Goal: Navigation & Orientation: Find specific page/section

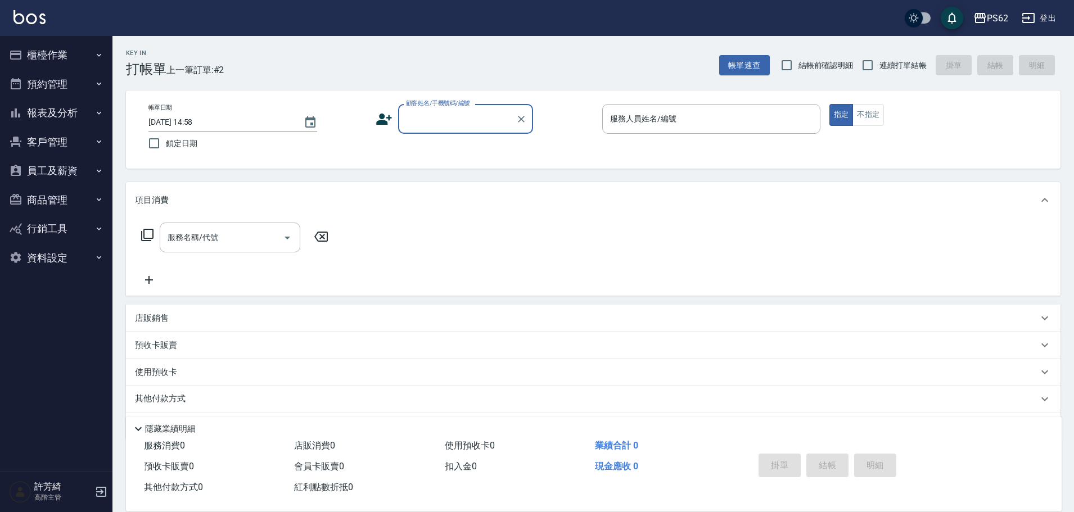
click at [40, 16] on img at bounding box center [29, 17] width 32 height 14
click at [25, 13] on img at bounding box center [29, 17] width 32 height 14
click at [63, 57] on button "櫃檯作業" at bounding box center [55, 54] width 103 height 29
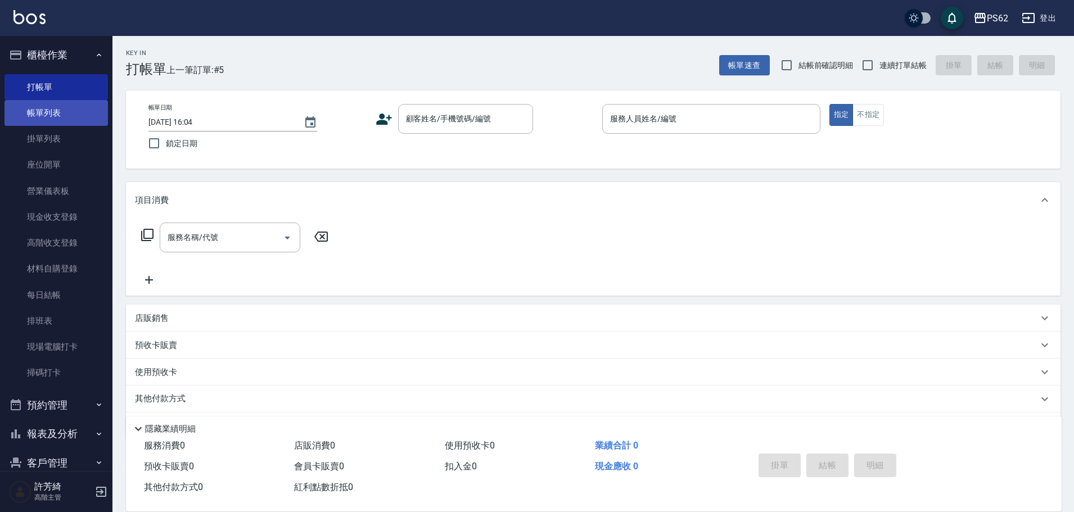
click at [61, 109] on link "帳單列表" at bounding box center [55, 113] width 103 height 26
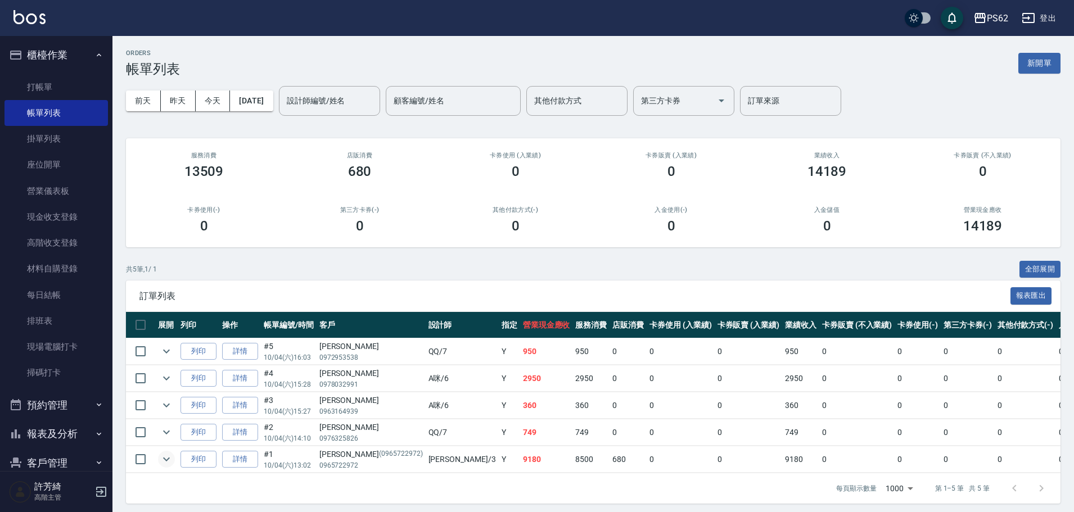
click at [169, 462] on icon "expand row" at bounding box center [166, 459] width 13 height 13
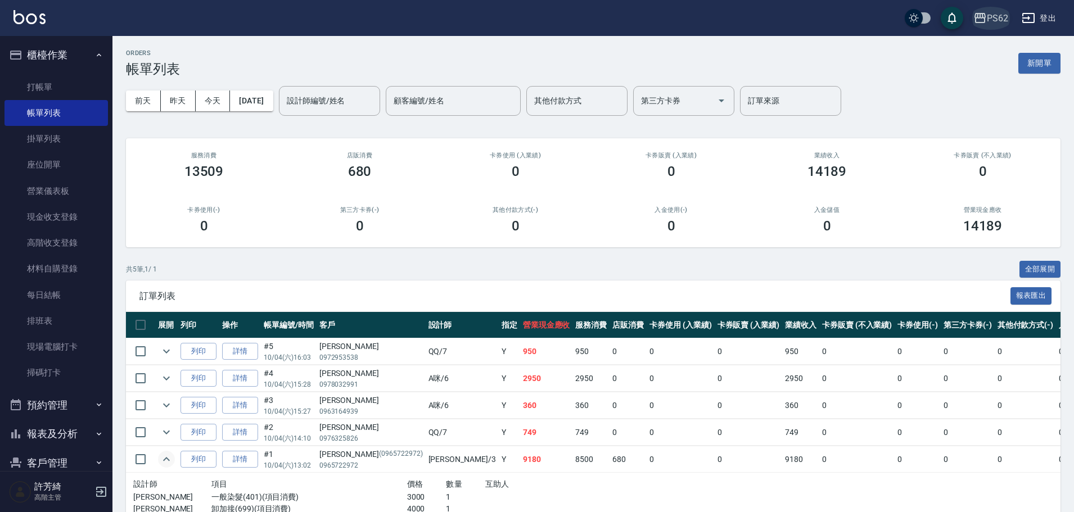
click at [998, 18] on div "PS62" at bounding box center [997, 18] width 21 height 14
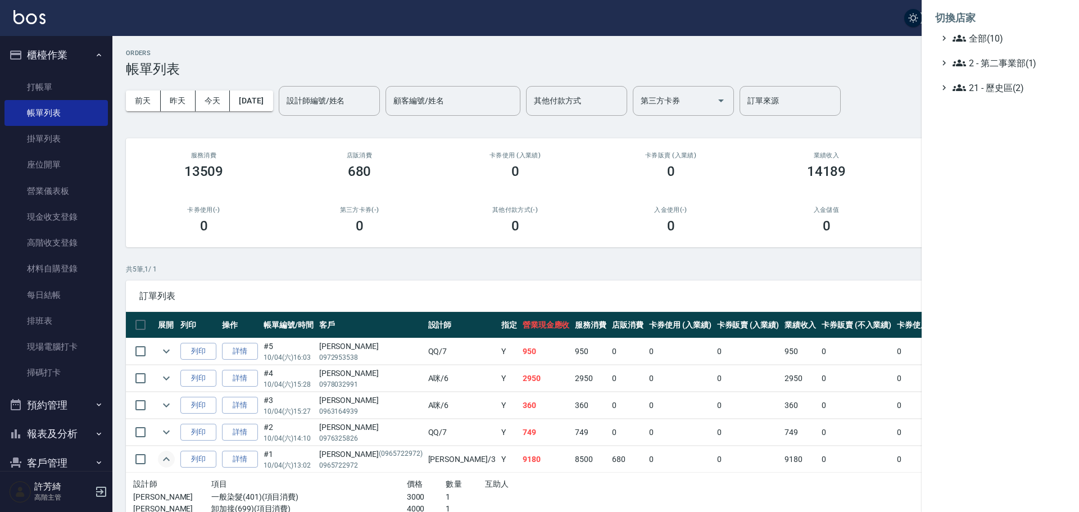
click at [76, 436] on div at bounding box center [539, 256] width 1079 height 512
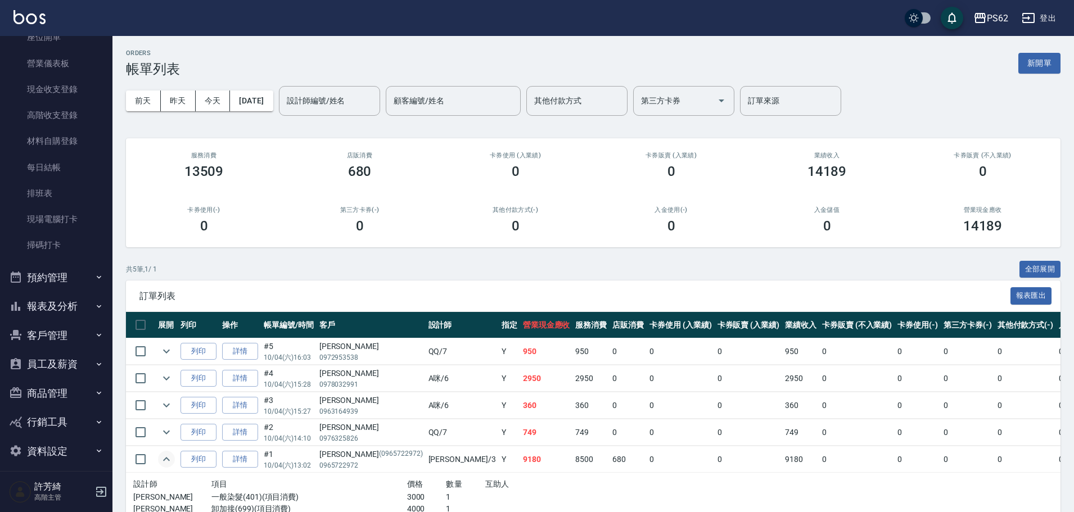
scroll to position [135, 0]
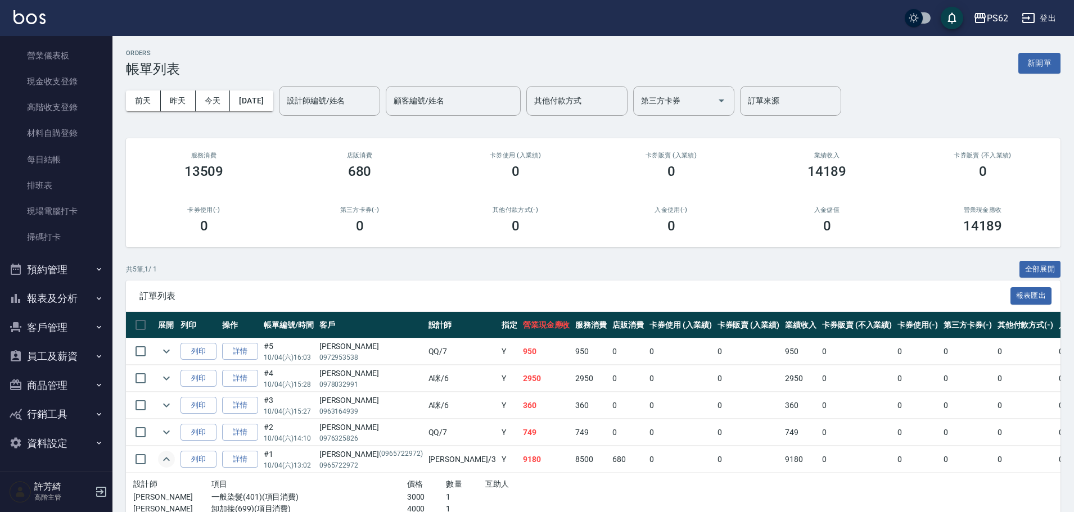
click at [56, 295] on button "報表及分析" at bounding box center [55, 298] width 103 height 29
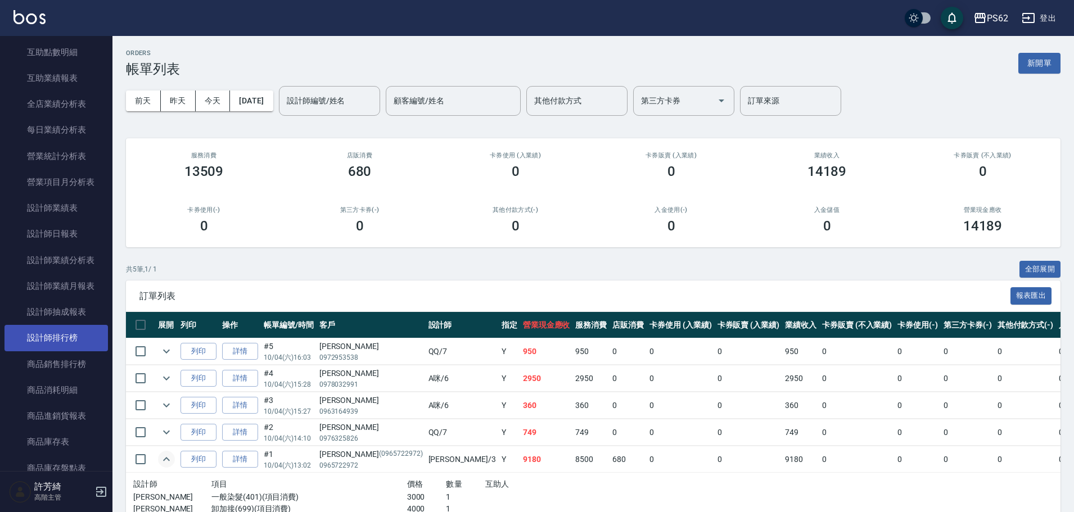
scroll to position [641, 0]
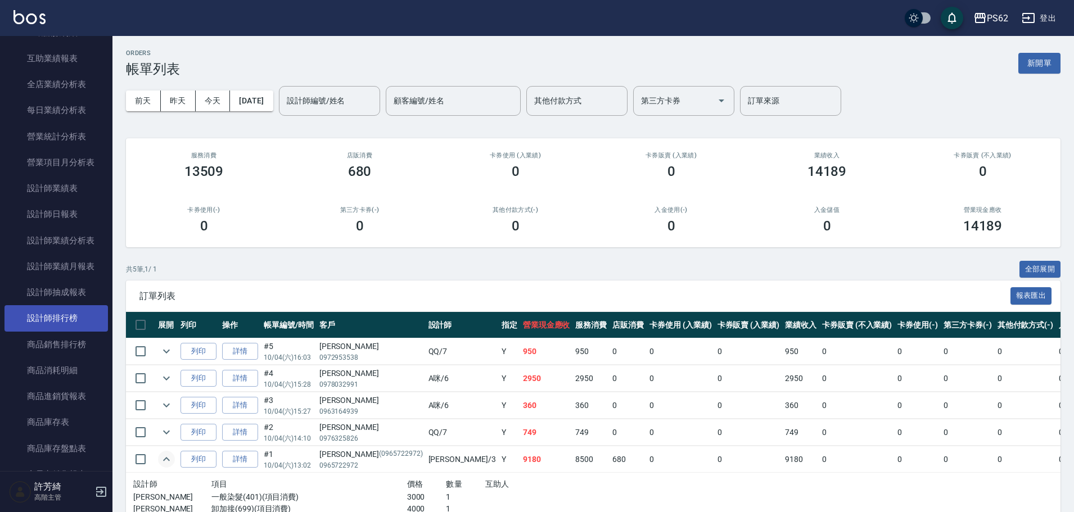
click at [45, 310] on link "設計師排行榜" at bounding box center [55, 318] width 103 height 26
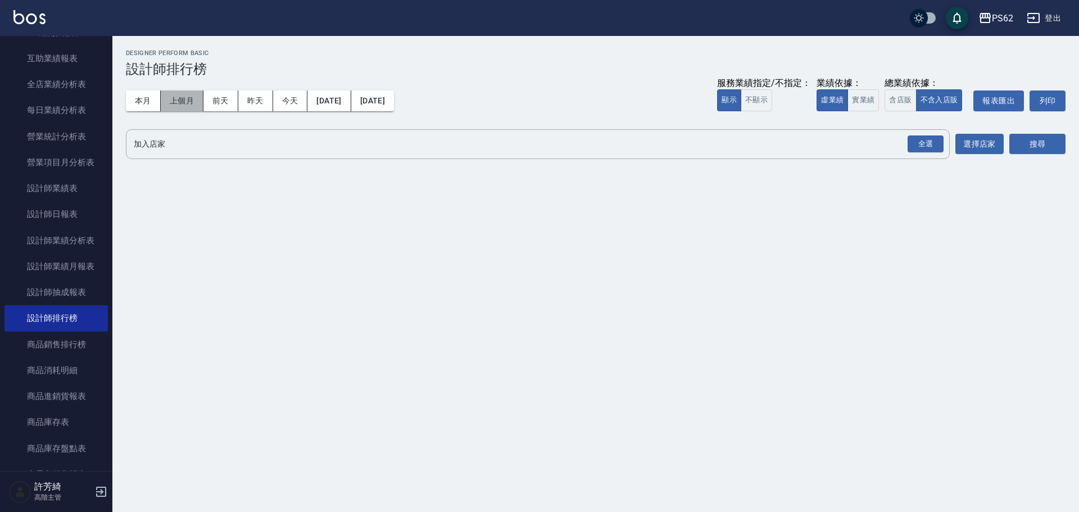
click at [180, 100] on button "上個月" at bounding box center [182, 101] width 43 height 21
click at [924, 146] on div "全選" at bounding box center [926, 143] width 36 height 17
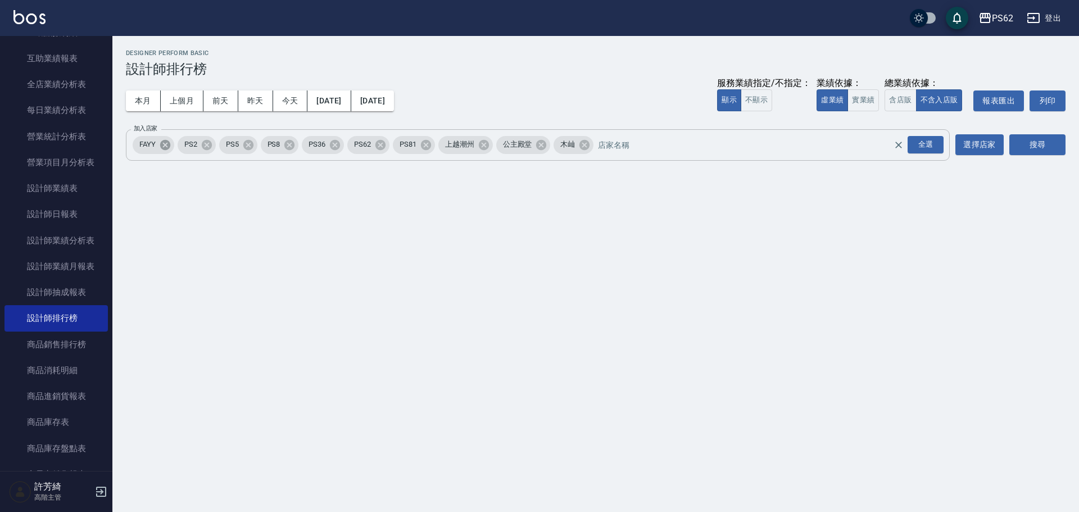
click at [169, 144] on icon at bounding box center [165, 144] width 10 height 10
click at [165, 143] on icon at bounding box center [162, 144] width 10 height 10
click at [210, 144] on icon at bounding box center [207, 144] width 10 height 10
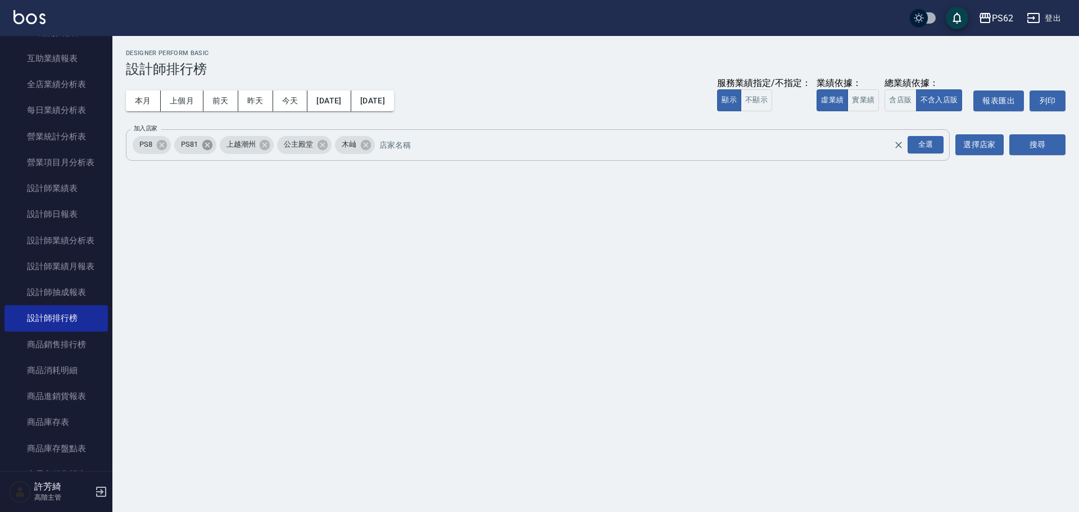
click at [210, 144] on icon at bounding box center [207, 144] width 10 height 10
click at [210, 144] on span "上越潮州" at bounding box center [195, 144] width 43 height 11
click at [223, 145] on icon at bounding box center [220, 144] width 10 height 10
drag, startPoint x: 209, startPoint y: 144, endPoint x: 483, endPoint y: 130, distance: 275.2
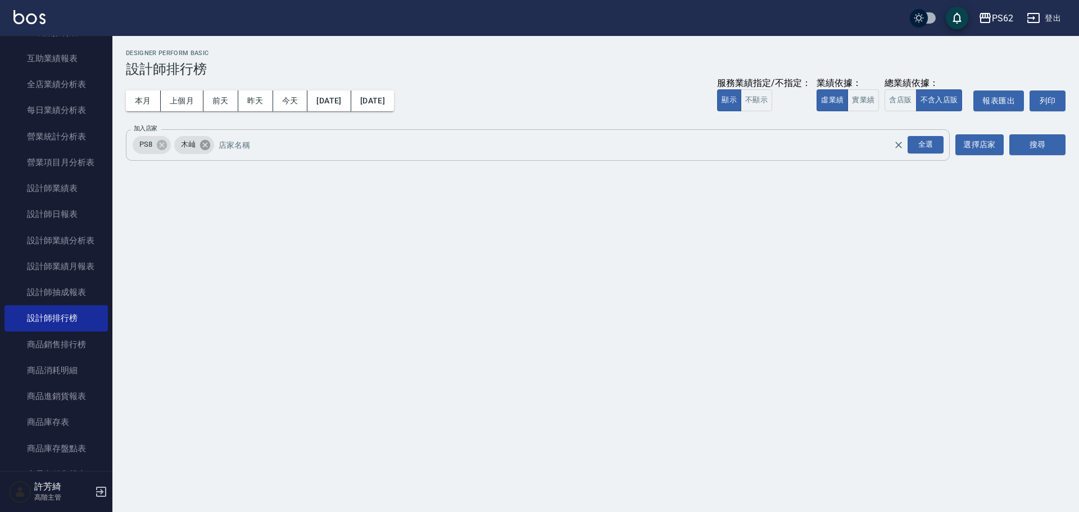
click at [208, 144] on icon at bounding box center [205, 144] width 10 height 10
click at [1038, 146] on button "搜尋" at bounding box center [1038, 144] width 56 height 21
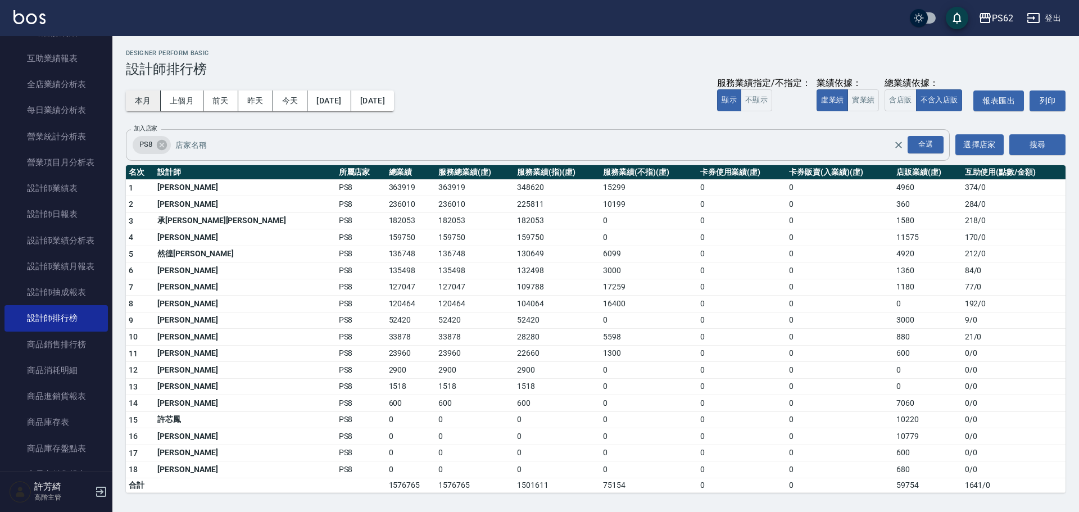
click at [152, 107] on button "本月" at bounding box center [143, 101] width 35 height 21
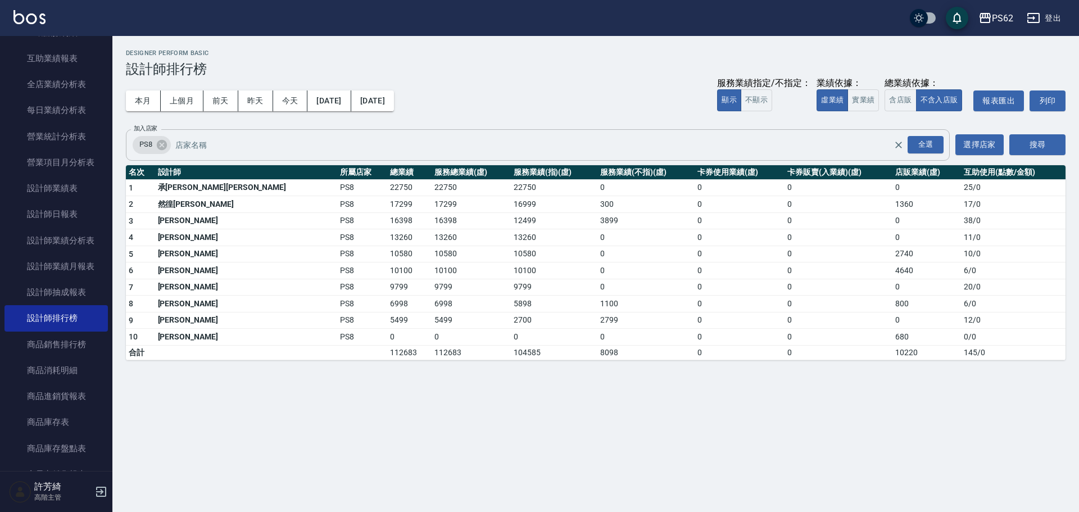
click at [15, 26] on link at bounding box center [29, 18] width 32 height 16
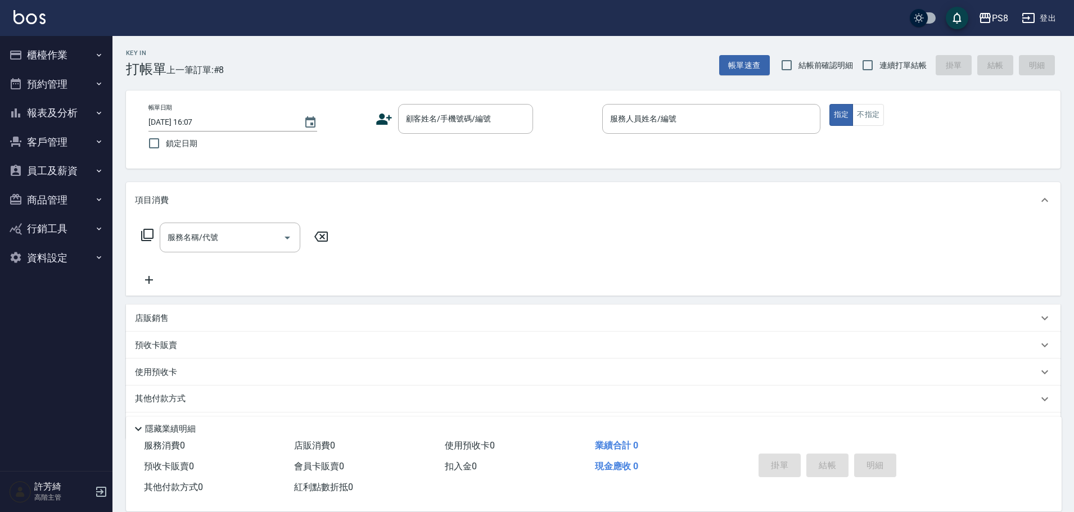
click at [43, 19] on img at bounding box center [29, 17] width 32 height 14
click at [26, 12] on img at bounding box center [29, 17] width 32 height 14
click at [51, 57] on button "櫃檯作業" at bounding box center [55, 54] width 103 height 29
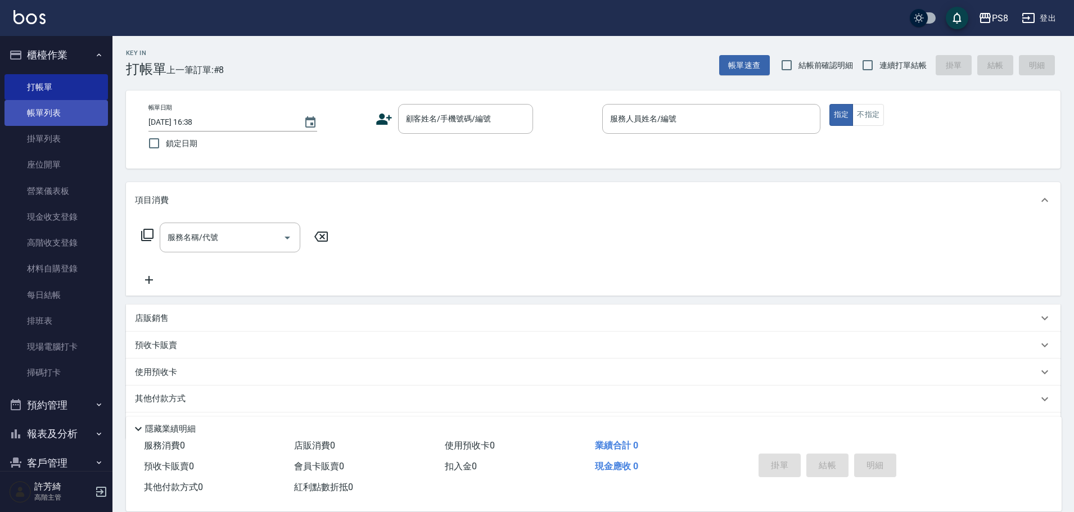
click at [44, 116] on link "帳單列表" at bounding box center [55, 113] width 103 height 26
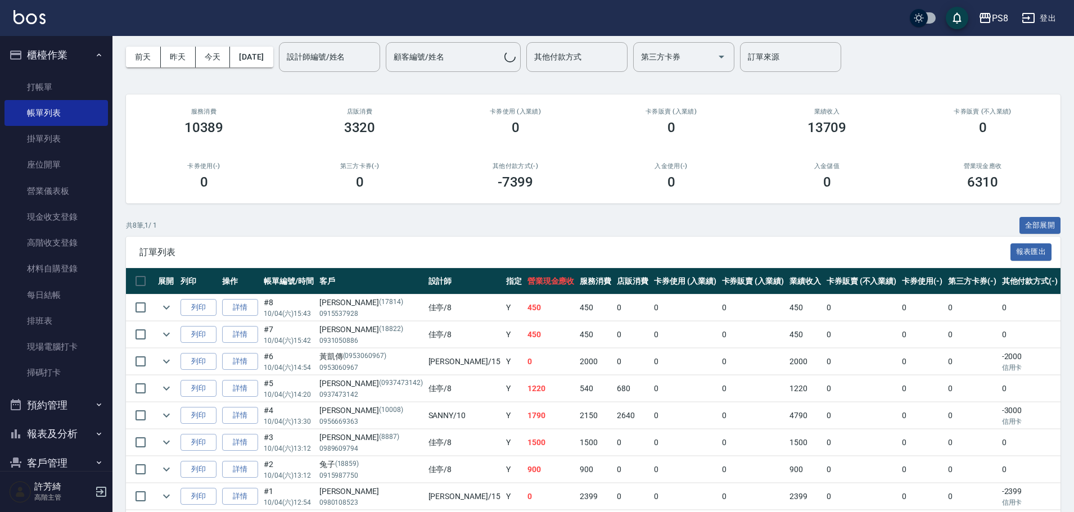
scroll to position [56, 0]
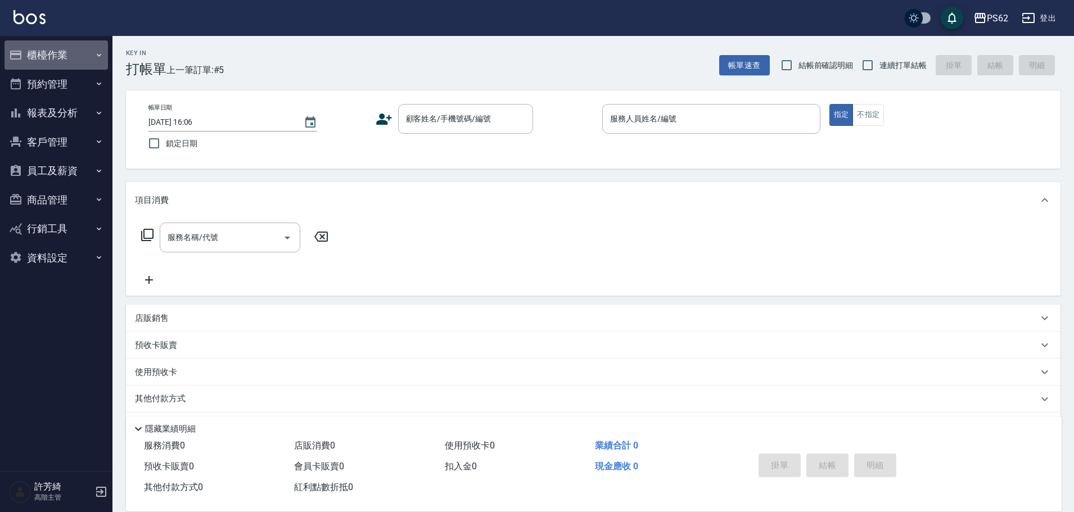
click at [86, 48] on button "櫃檯作業" at bounding box center [55, 54] width 103 height 29
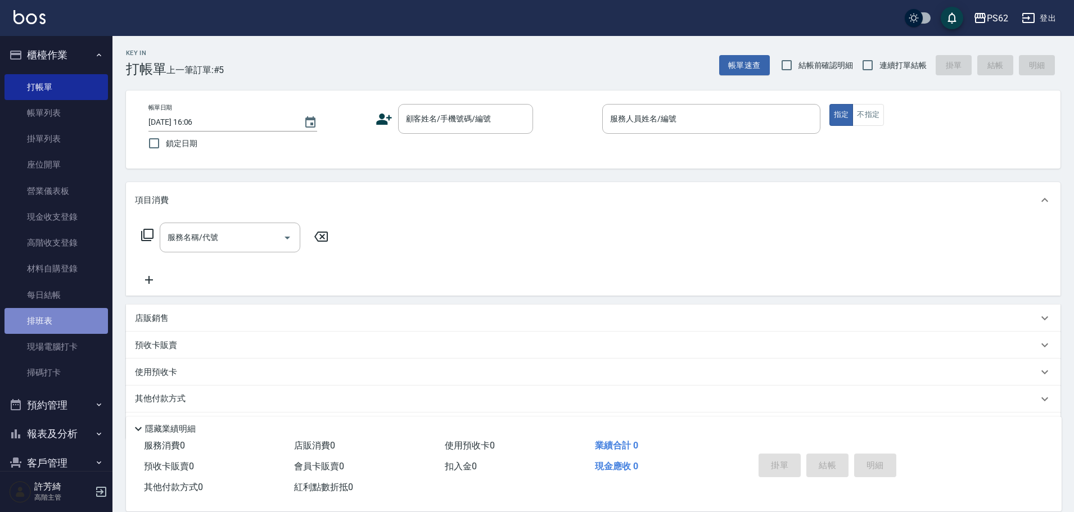
click at [75, 326] on link "排班表" at bounding box center [55, 321] width 103 height 26
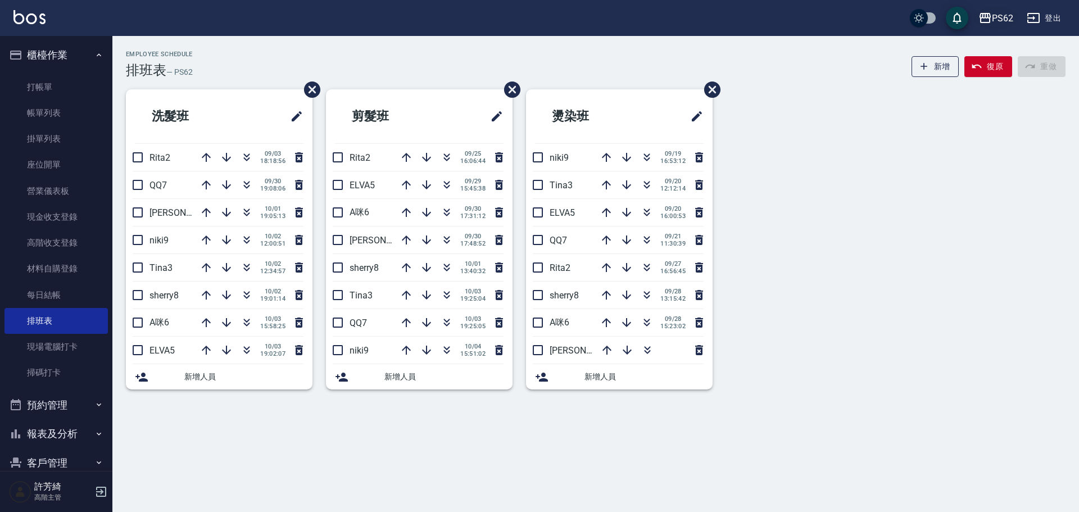
click at [1003, 23] on div "PS62" at bounding box center [1002, 18] width 21 height 14
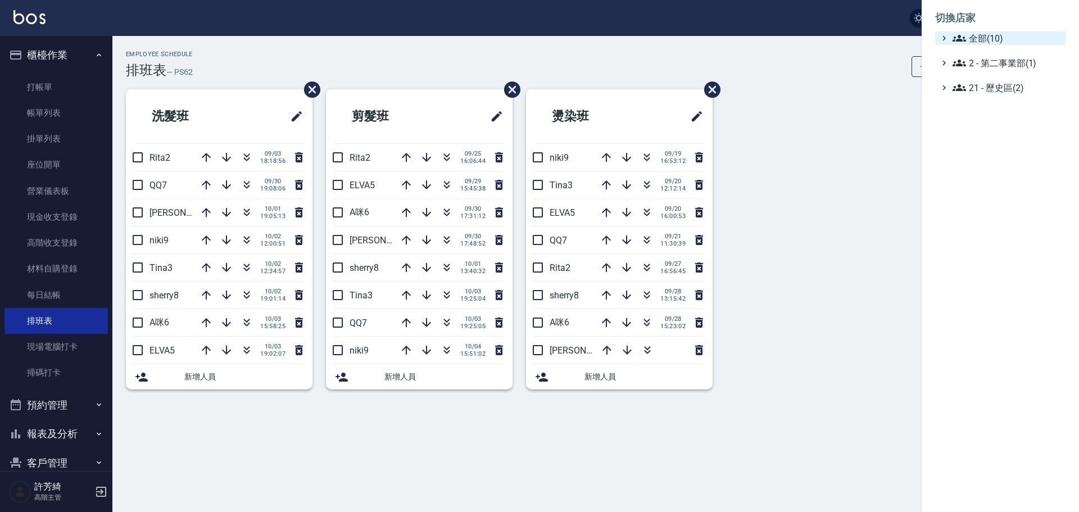
click at [995, 39] on span "全部(10)" at bounding box center [1007, 37] width 109 height 13
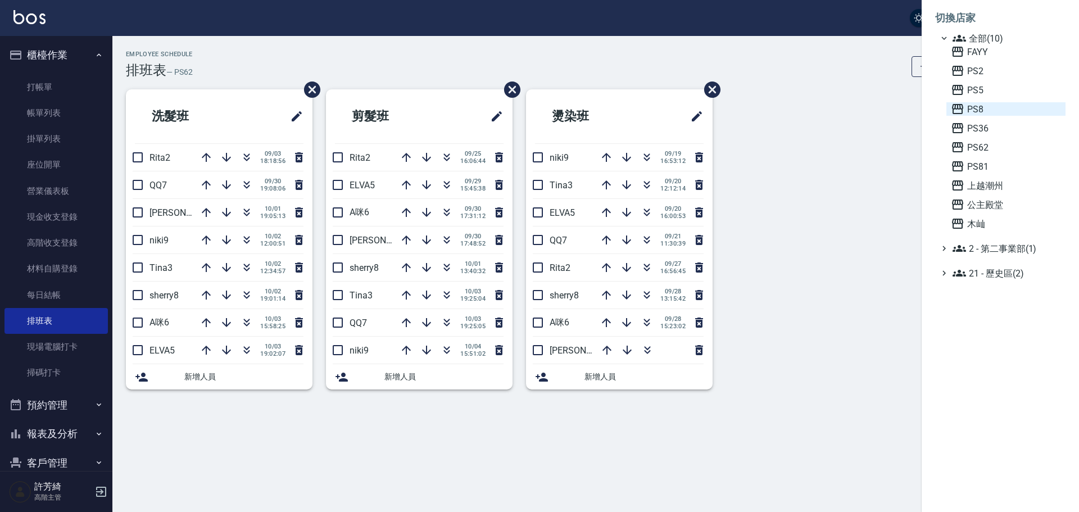
click at [971, 114] on span "PS8" at bounding box center [1006, 108] width 110 height 13
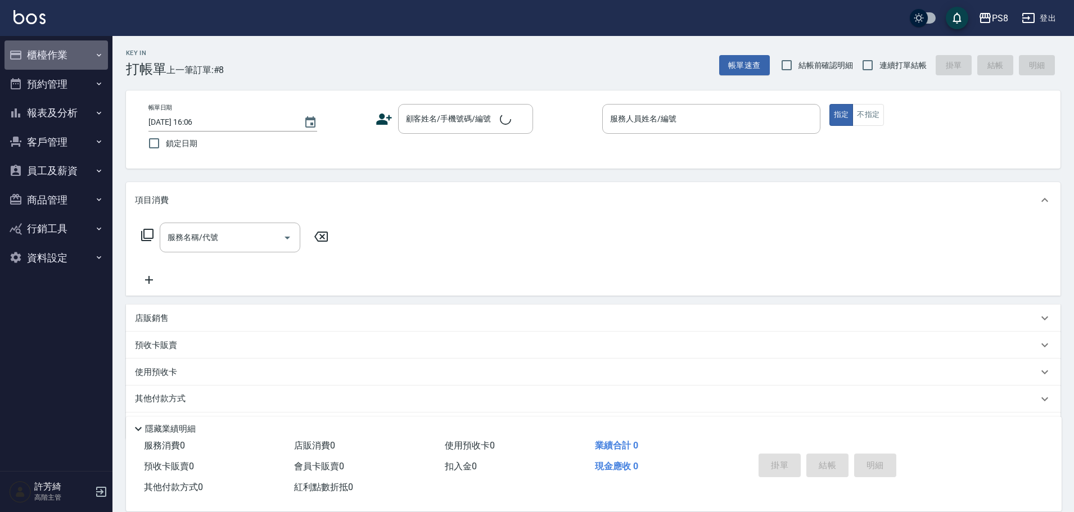
click at [46, 52] on button "櫃檯作業" at bounding box center [55, 54] width 103 height 29
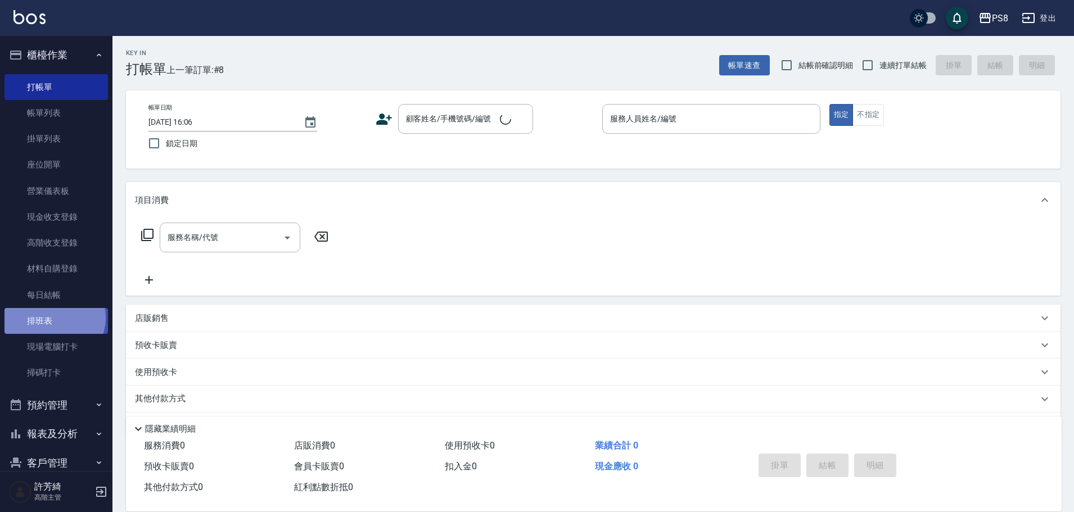
click at [50, 318] on link "排班表" at bounding box center [55, 321] width 103 height 26
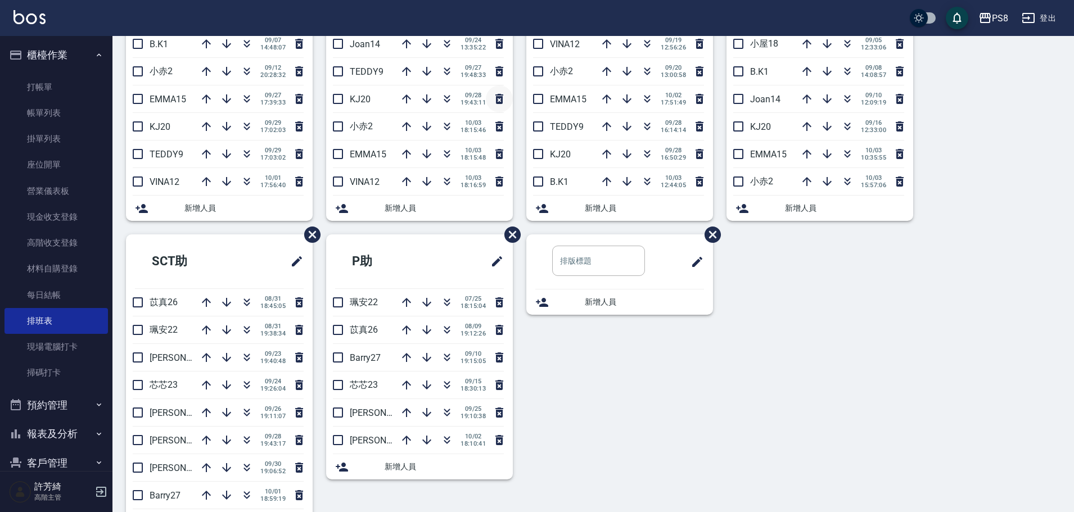
scroll to position [209, 0]
